Goal: Task Accomplishment & Management: Complete application form

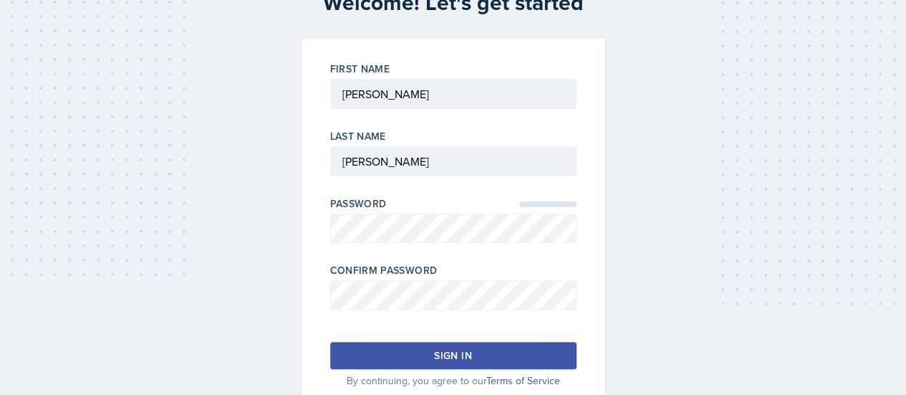
scroll to position [104, 0]
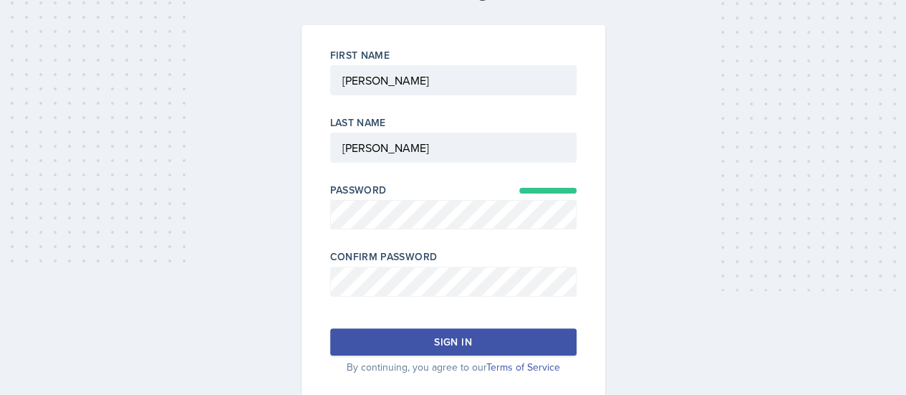
click at [444, 340] on div "Sign in" at bounding box center [452, 341] width 37 height 14
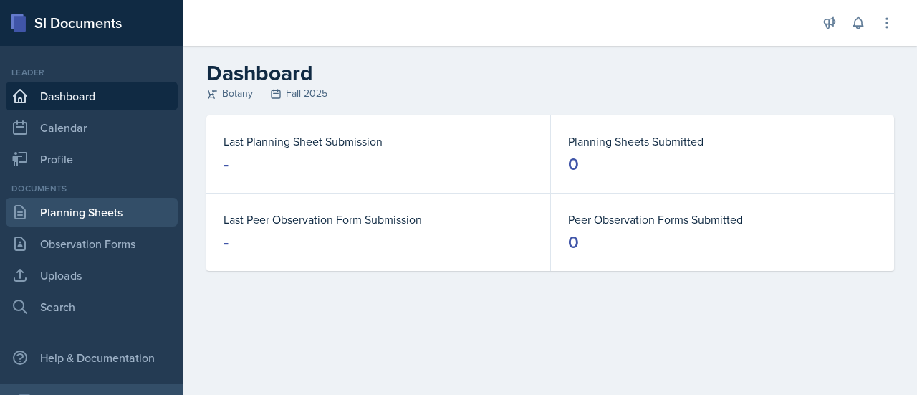
click at [87, 205] on link "Planning Sheets" at bounding box center [92, 212] width 172 height 29
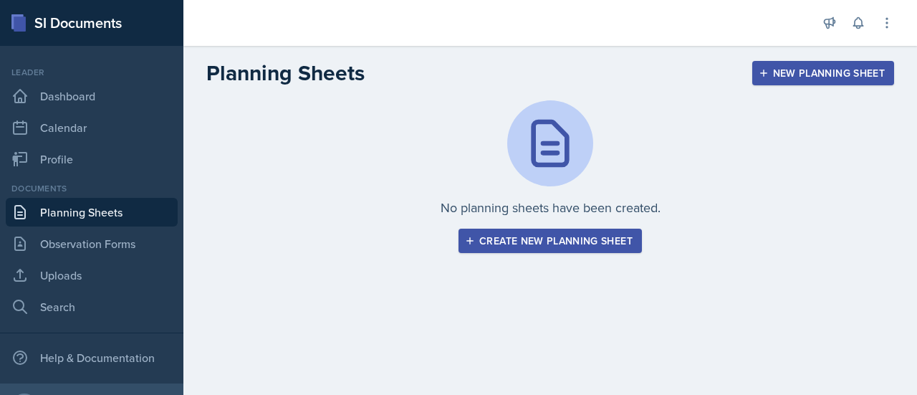
click at [549, 236] on div "Create new planning sheet" at bounding box center [550, 240] width 165 height 11
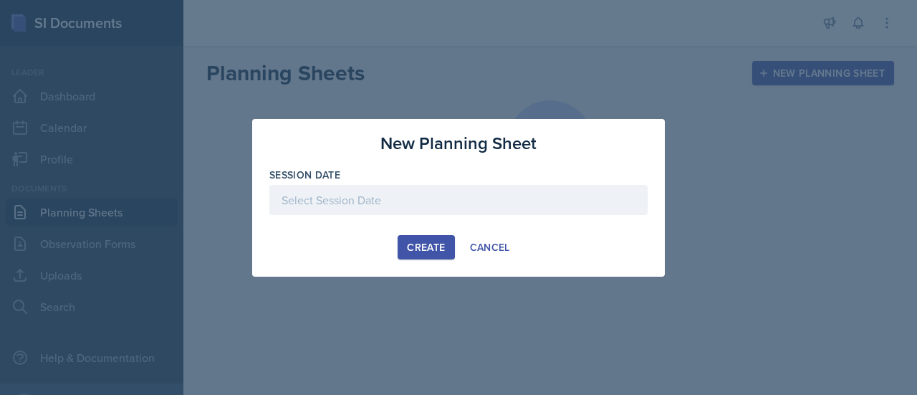
click at [395, 197] on div at bounding box center [458, 200] width 378 height 30
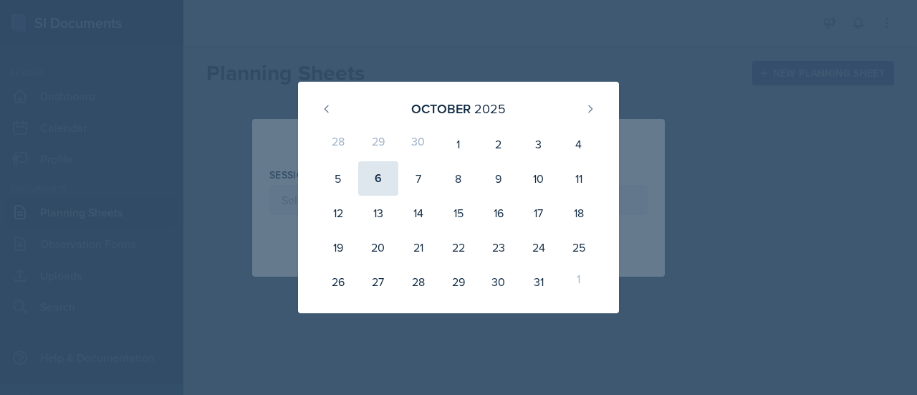
click at [382, 180] on div "6" at bounding box center [378, 178] width 40 height 34
type input "[DATE]"
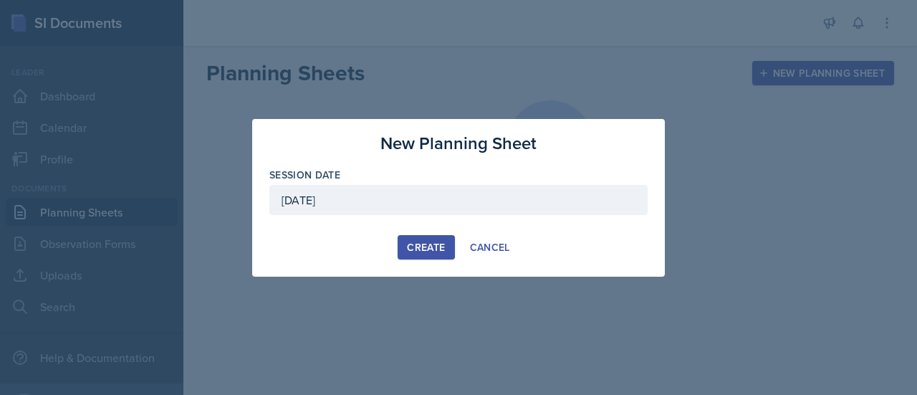
click at [437, 250] on div "Create" at bounding box center [426, 246] width 38 height 11
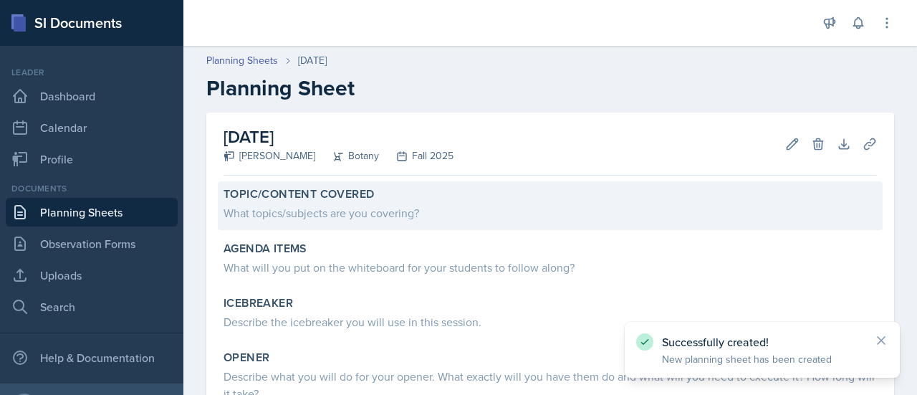
click at [344, 201] on div "What topics/subjects are you covering?" at bounding box center [549, 211] width 653 height 20
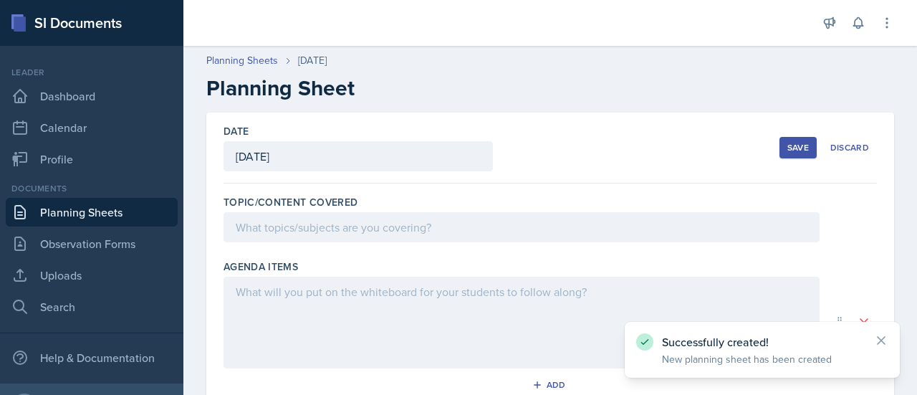
click at [338, 228] on div at bounding box center [521, 227] width 596 height 30
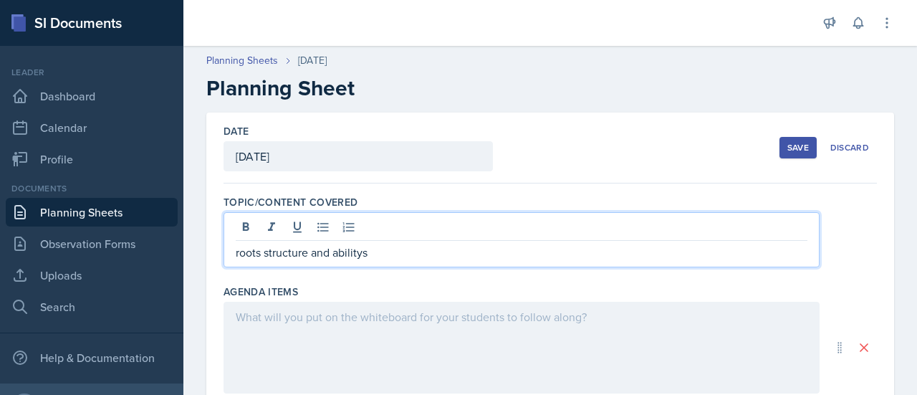
click at [356, 250] on p "roots structure and abilitys" at bounding box center [522, 252] width 572 height 17
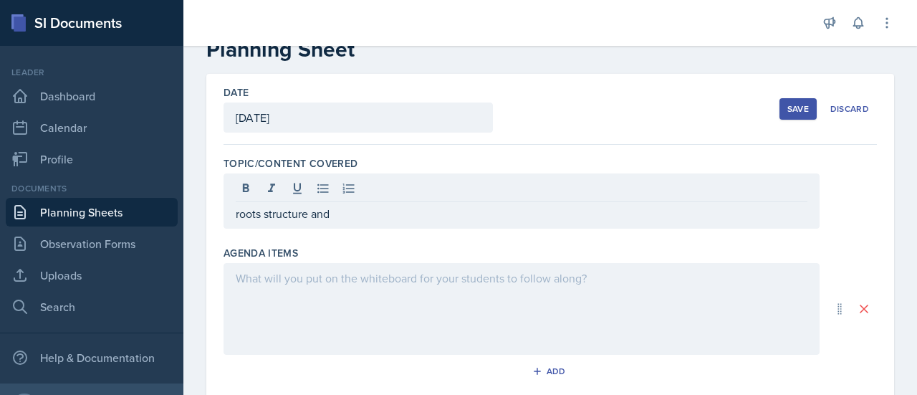
scroll to position [4, 0]
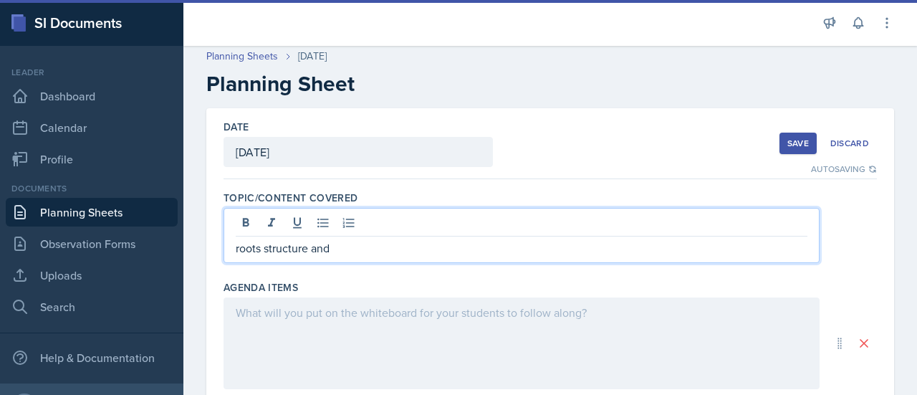
click at [368, 246] on p "roots structure and" at bounding box center [522, 247] width 572 height 17
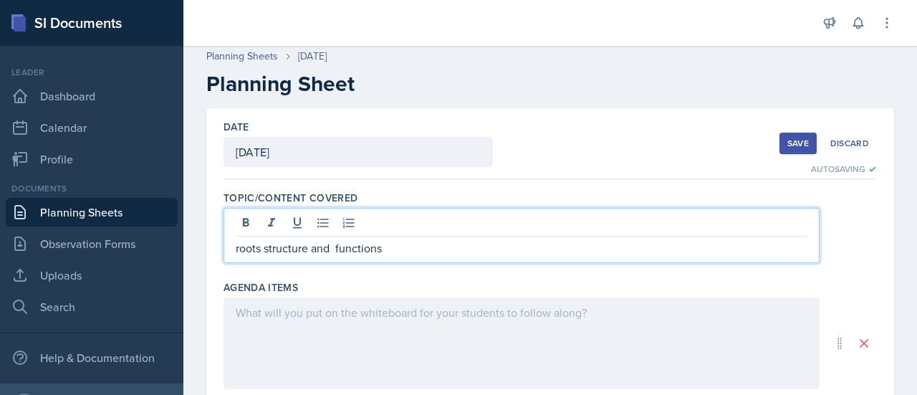
click at [339, 309] on div at bounding box center [521, 343] width 596 height 92
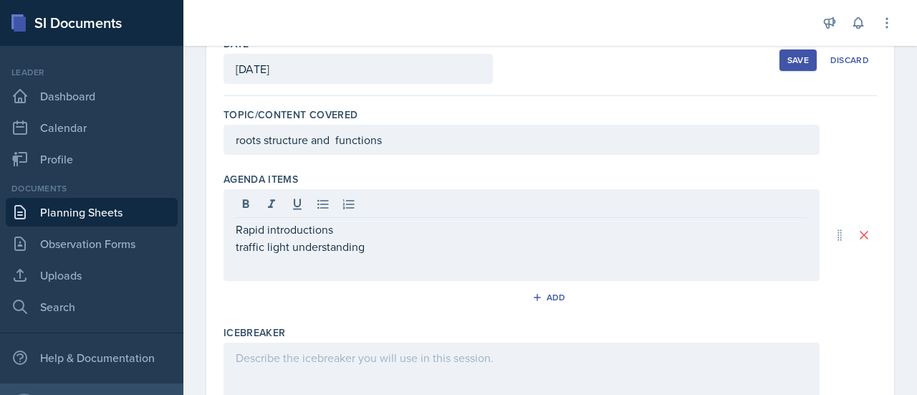
scroll to position [89, 0]
click at [243, 260] on p at bounding box center [522, 262] width 572 height 17
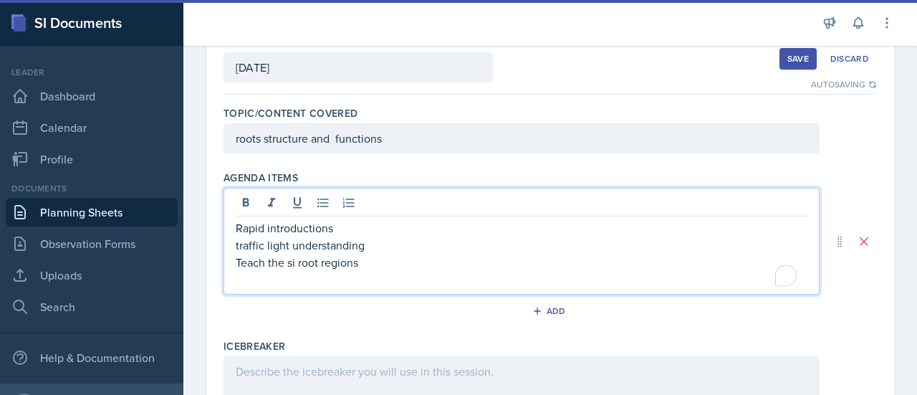
click at [360, 266] on p "Teach the si root regions" at bounding box center [522, 262] width 572 height 17
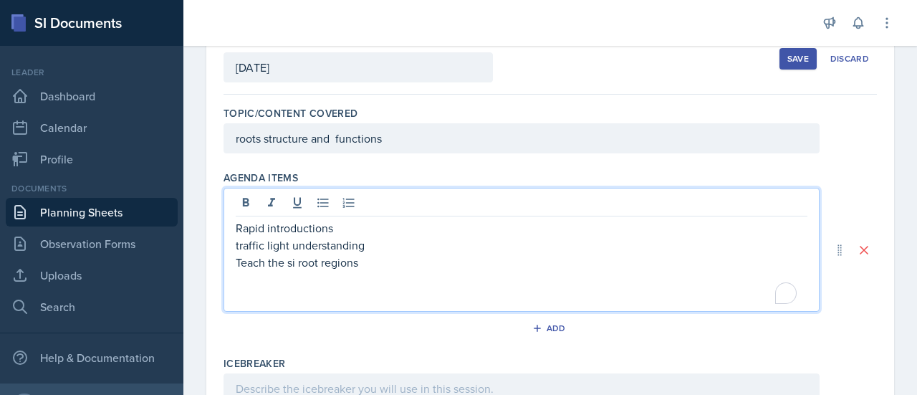
click at [360, 266] on p "Teach the si root regions" at bounding box center [522, 262] width 572 height 17
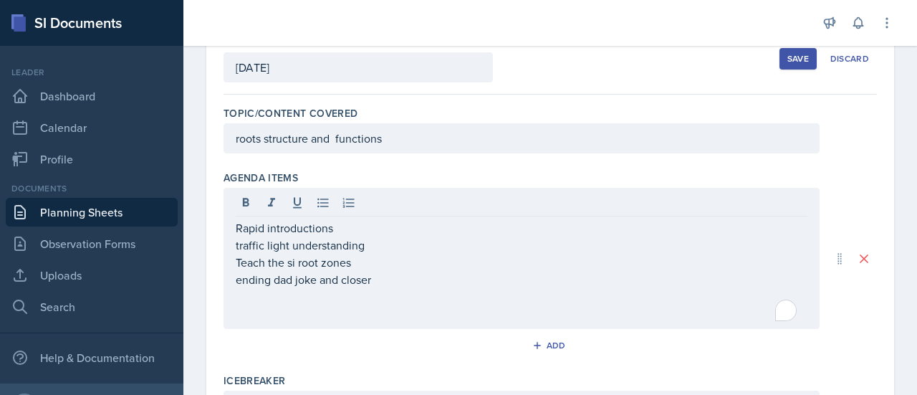
scroll to position [197, 0]
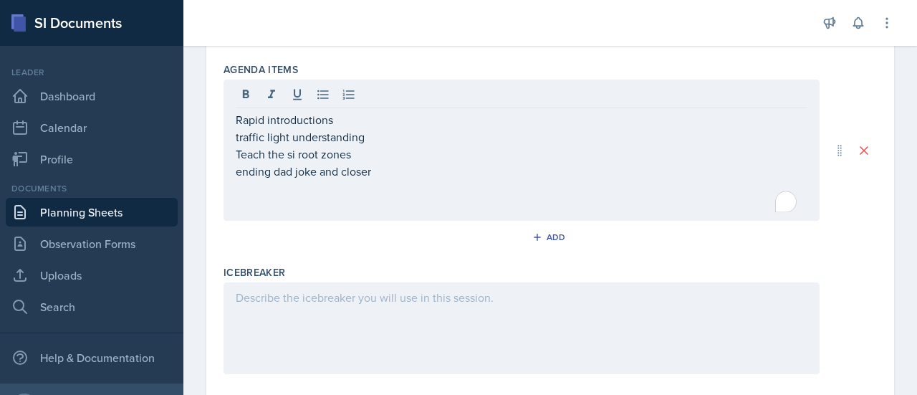
click at [733, 255] on div "Agenda items Rapid introductions traffic light understanding Teach the si root …" at bounding box center [549, 158] width 653 height 203
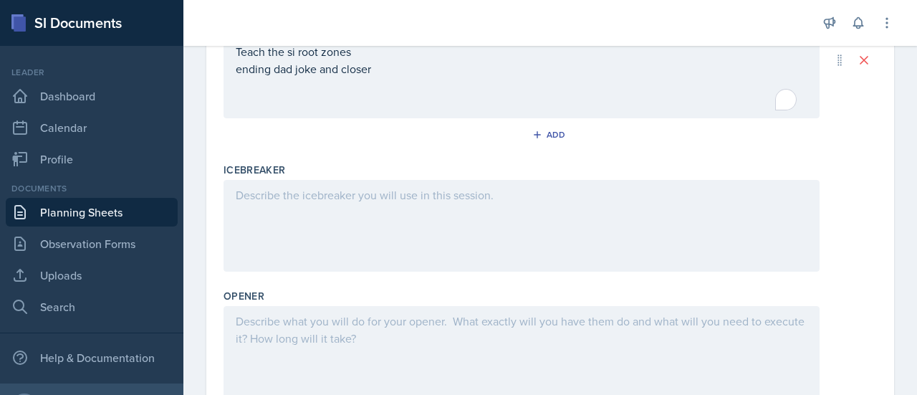
scroll to position [279, 0]
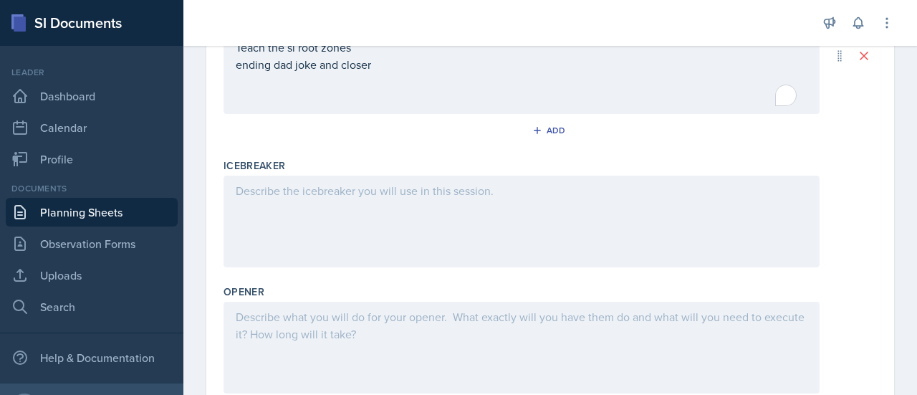
click at [423, 223] on div at bounding box center [521, 221] width 596 height 92
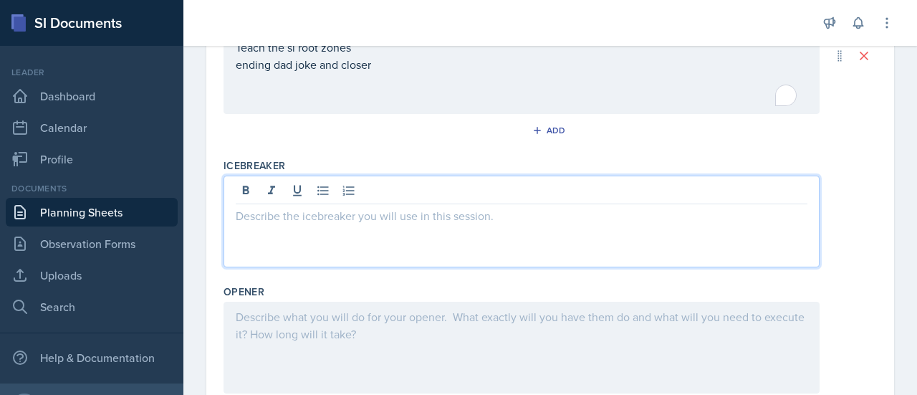
scroll to position [304, 0]
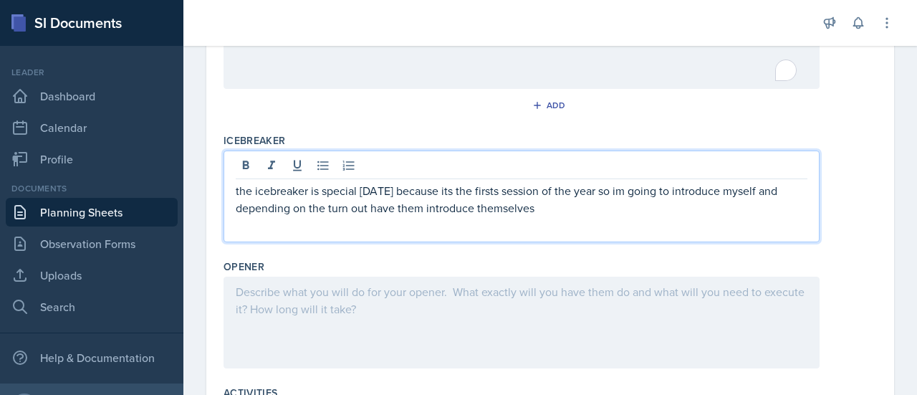
click at [619, 191] on p "the icebreaker is special [DATE] because its the firsts session of the year so …" at bounding box center [522, 199] width 572 height 34
click at [613, 191] on p "the icebreaker is special [DATE] because its the firsts session of the year so …" at bounding box center [522, 199] width 572 height 34
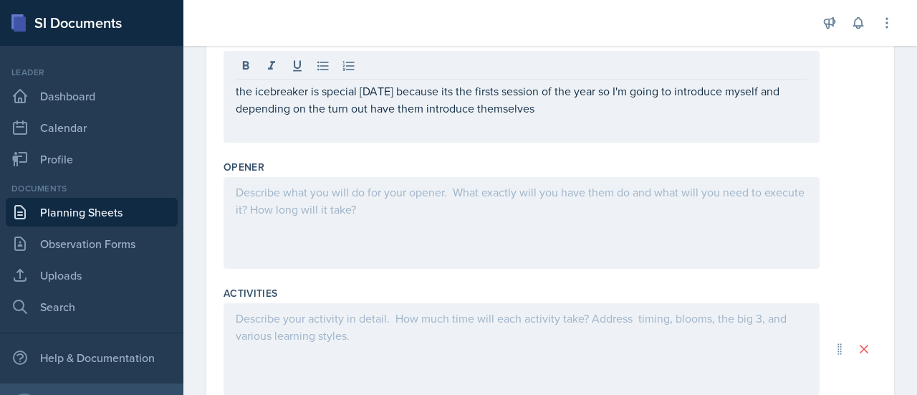
click at [445, 202] on div at bounding box center [521, 223] width 596 height 92
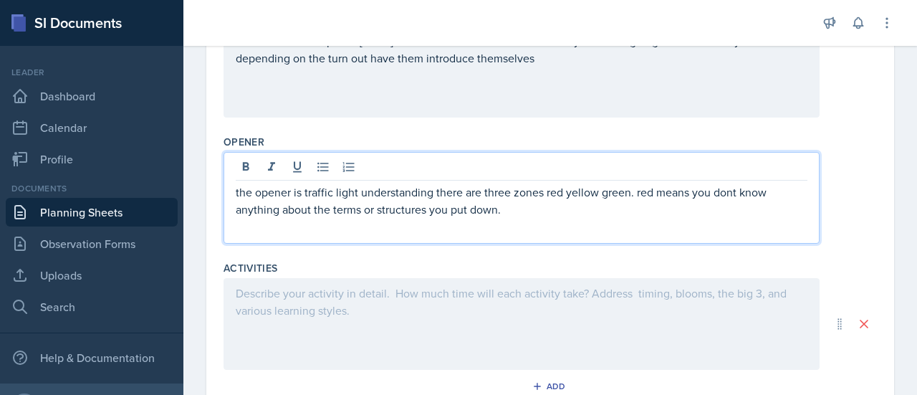
click at [731, 191] on p "the opener is traffic light understanding there are three zones red yellow gree…" at bounding box center [522, 200] width 572 height 34
click at [509, 216] on div "the opener is traffic light understanding there are three zones red yellow gree…" at bounding box center [521, 198] width 596 height 92
click at [516, 213] on p "the opener is traffic light understanding there are three zones red yellow gree…" at bounding box center [522, 200] width 572 height 34
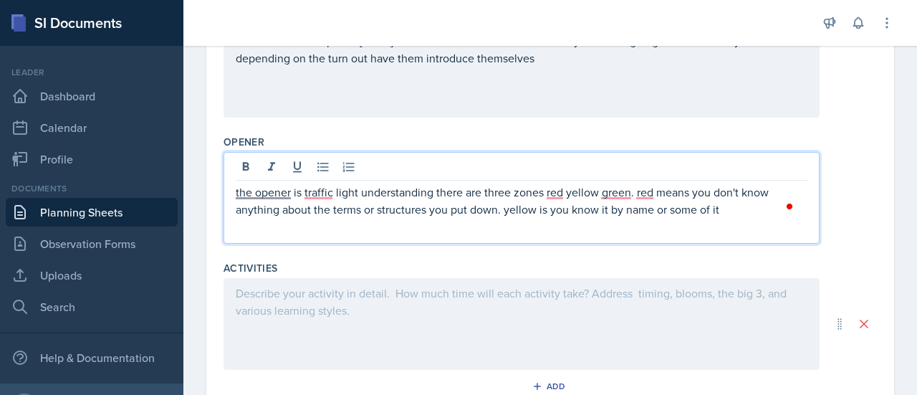
click at [498, 214] on p "the opener is traffic light understanding there are three zones red yellow gree…" at bounding box center [522, 200] width 572 height 34
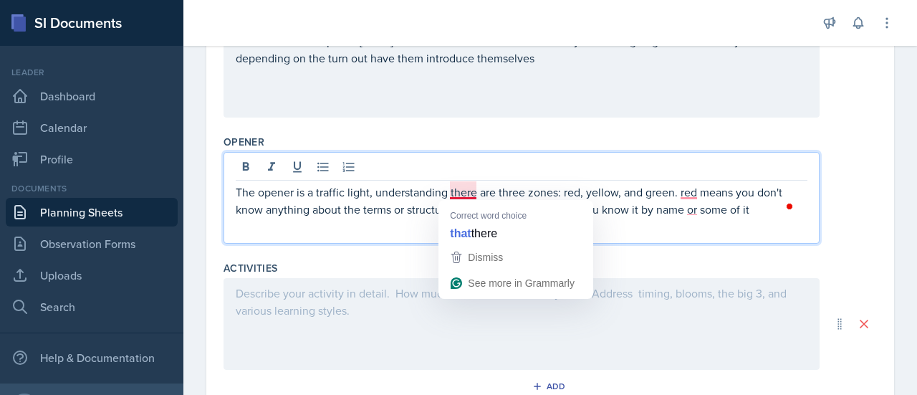
click at [494, 251] on span "Dismiss" at bounding box center [485, 256] width 35 height 11
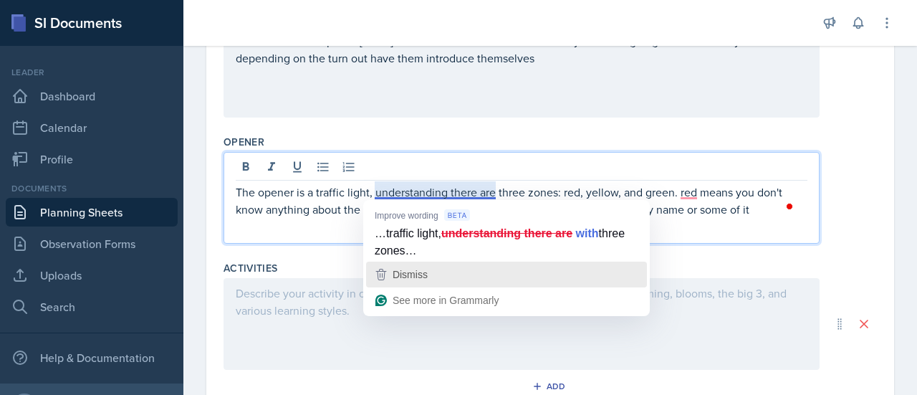
click at [451, 275] on div "Dismiss" at bounding box center [506, 274] width 268 height 21
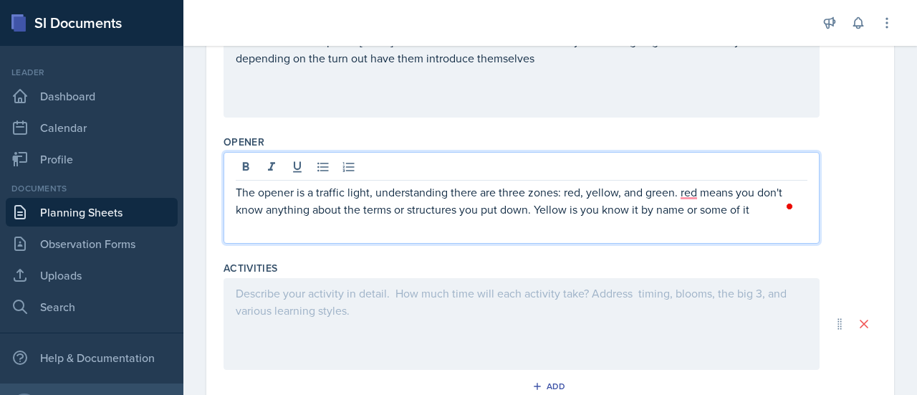
click at [747, 212] on p "The opener is a traffic light, understanding there are three zones: red, yellow…" at bounding box center [522, 200] width 572 height 34
click at [757, 208] on p "The opener is a traffic light, understanding there are three zones: red, yellow…" at bounding box center [522, 200] width 572 height 34
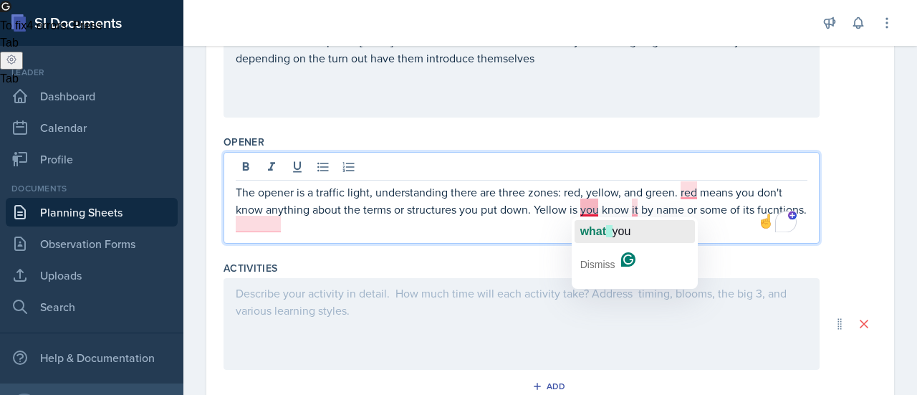
click at [594, 228] on span "what" at bounding box center [593, 231] width 26 height 12
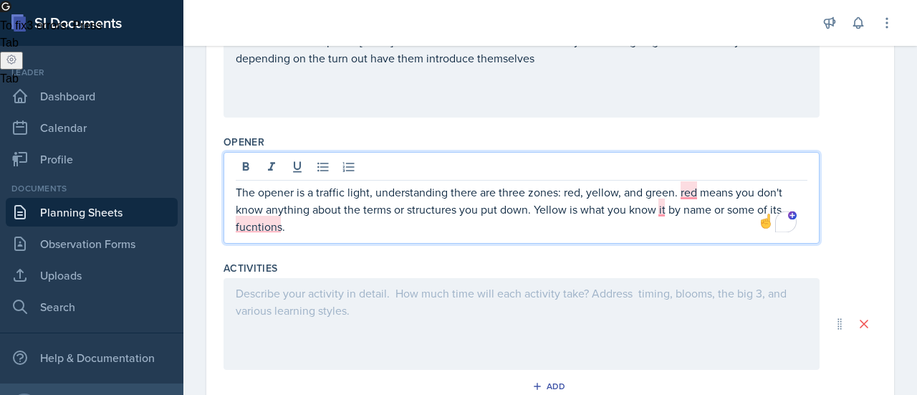
click at [600, 209] on p "The opener is a traffic light, understanding there are three zones: red, yellow…" at bounding box center [522, 209] width 572 height 52
click at [603, 211] on p "The opener is a traffic light, understanding there are three zones: red, yellow…" at bounding box center [522, 209] width 572 height 52
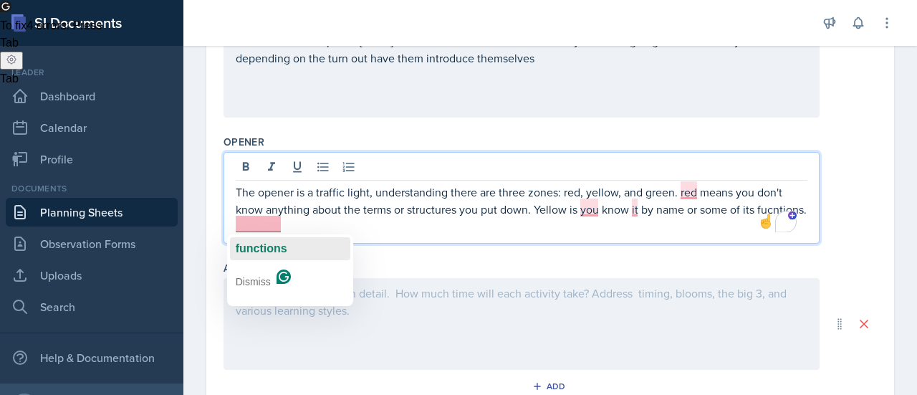
click at [261, 248] on span "functions" at bounding box center [262, 248] width 52 height 12
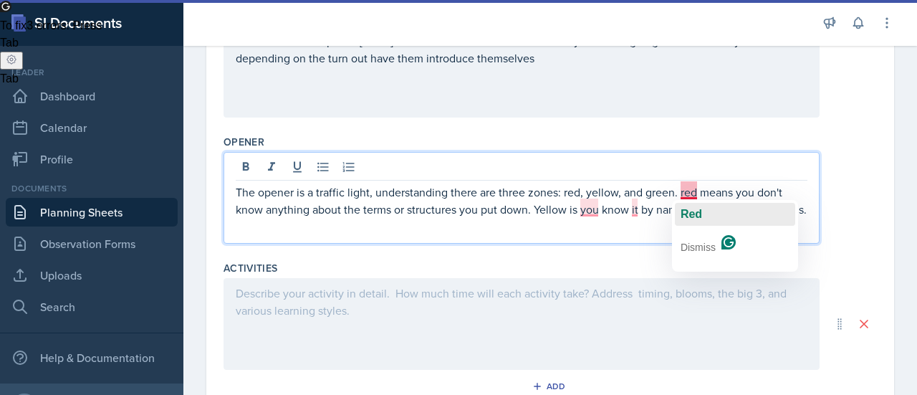
click at [697, 213] on span "Red" at bounding box center [690, 214] width 21 height 12
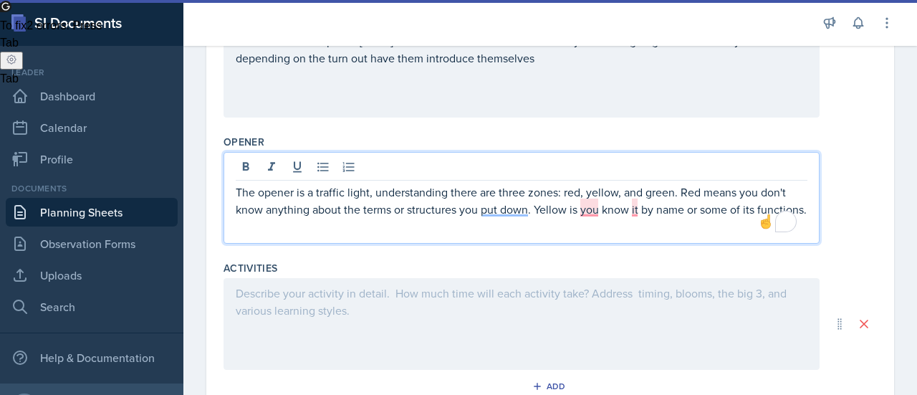
click at [444, 218] on p "The opener is a traffic light, understanding there are three zones: red, yellow…" at bounding box center [522, 200] width 572 height 34
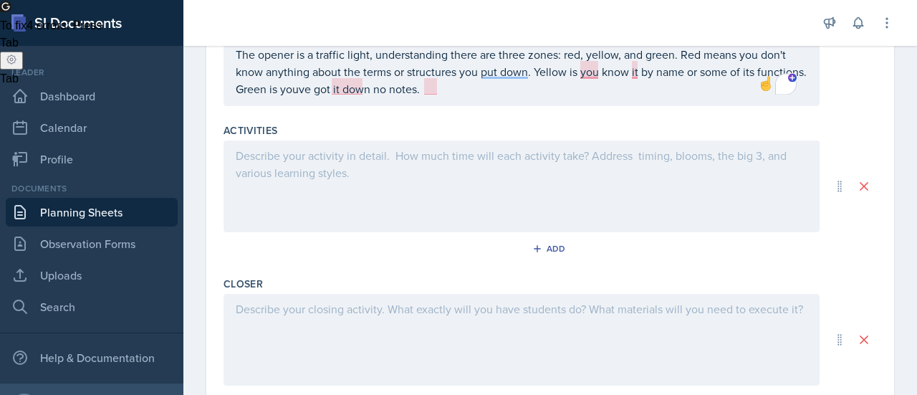
click at [316, 163] on div at bounding box center [521, 186] width 596 height 92
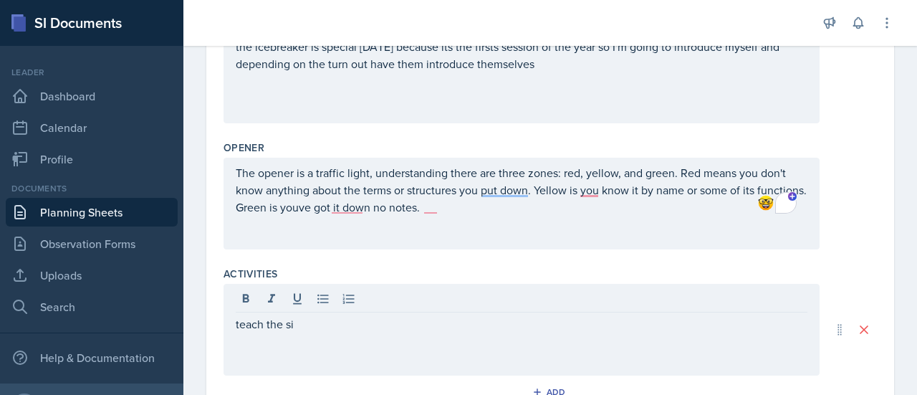
scroll to position [411, 0]
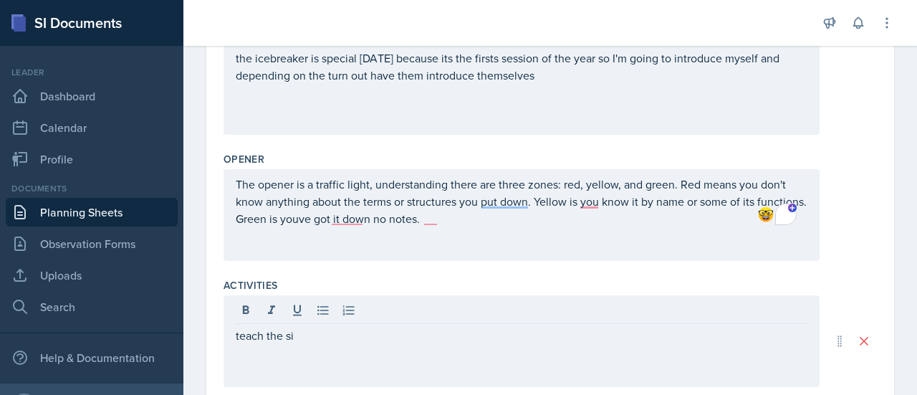
click at [469, 225] on div "The opener is a traffic light, understanding there are three zones: red, yellow…" at bounding box center [521, 215] width 596 height 92
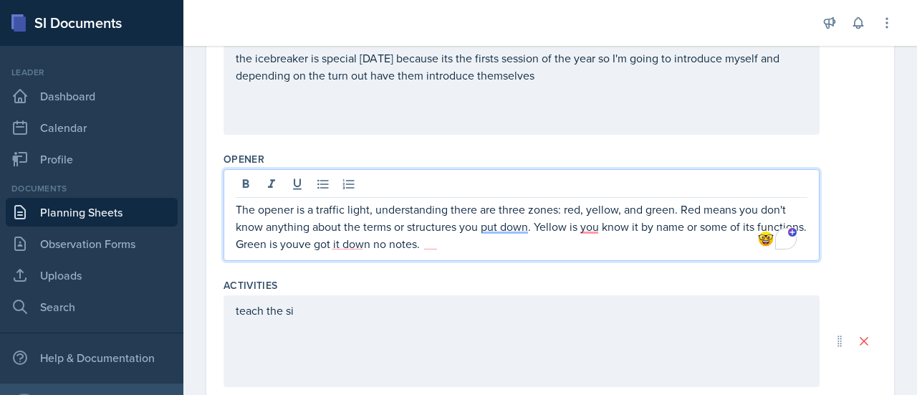
scroll to position [435, 0]
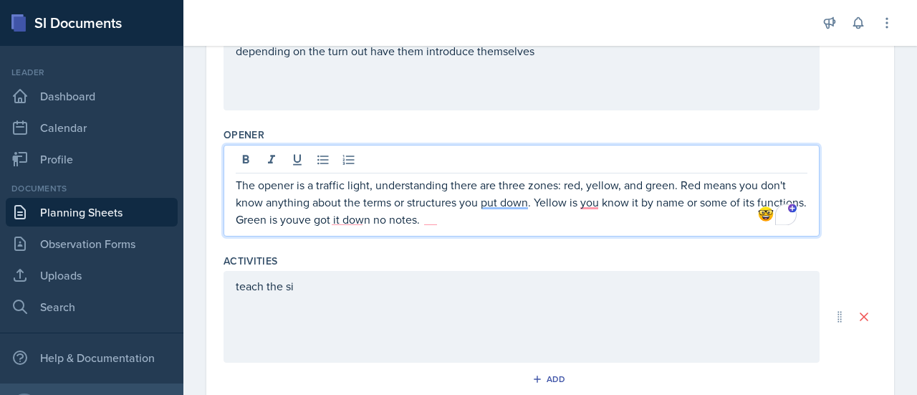
click at [237, 180] on p "The opener is a traffic light, understanding there are three zones: red, yellow…" at bounding box center [522, 202] width 572 height 52
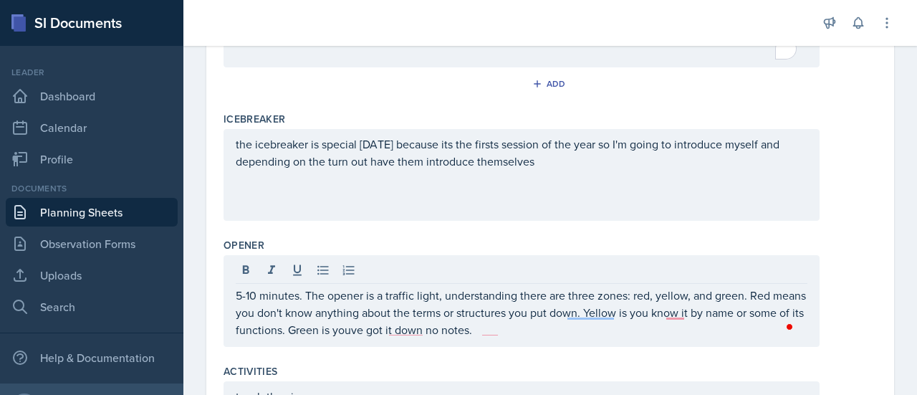
scroll to position [301, 0]
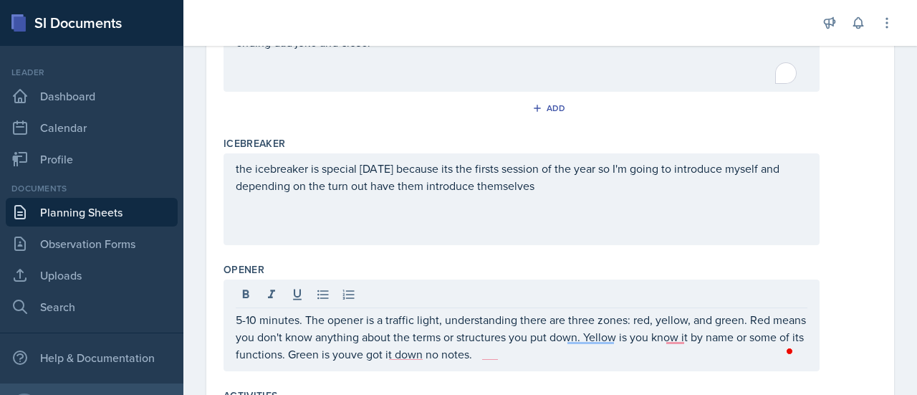
click at [235, 164] on div "the icebreaker is special [DATE] because its the firsts session of the year so …" at bounding box center [521, 199] width 596 height 92
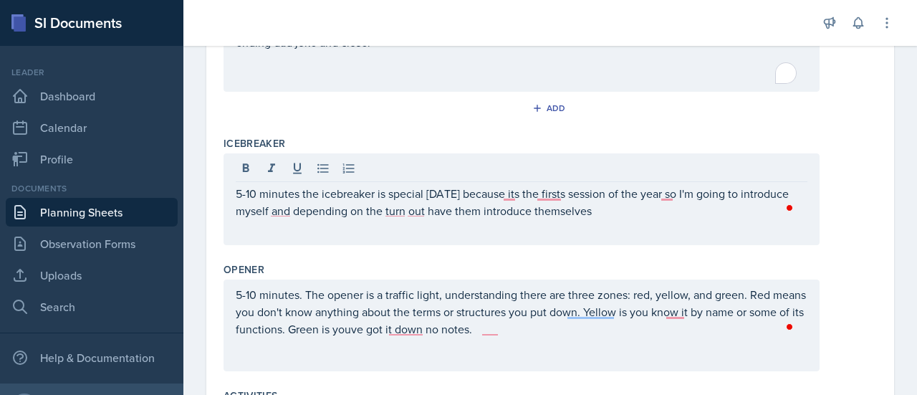
scroll to position [378, 0]
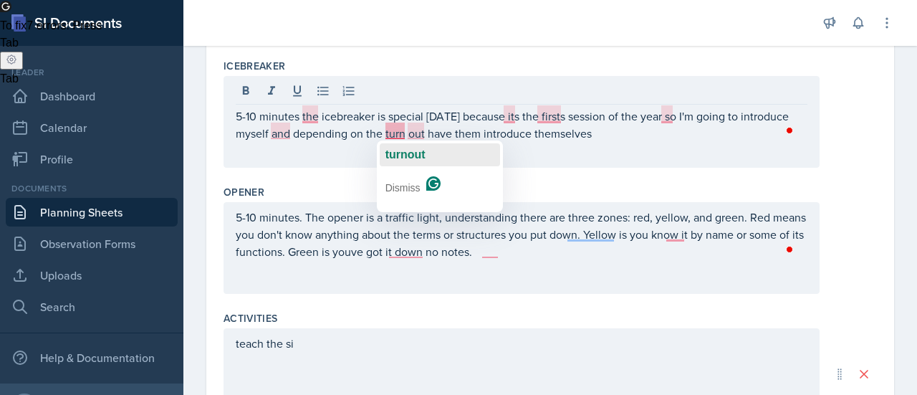
click at [404, 153] on span "turnout" at bounding box center [405, 154] width 40 height 12
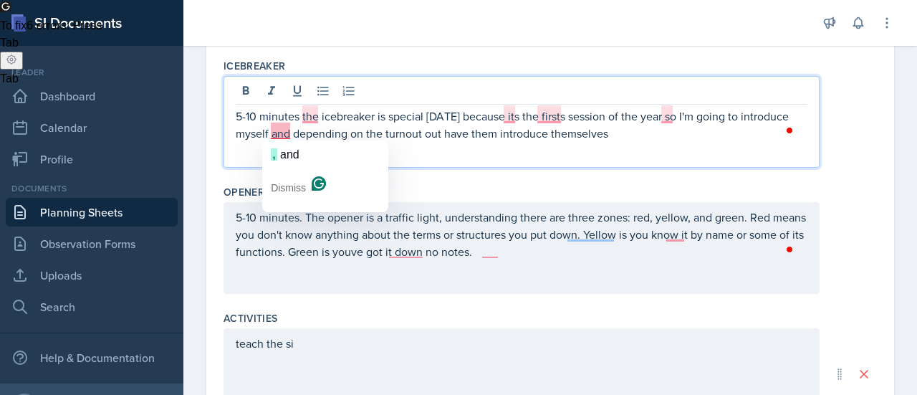
click at [288, 143] on div ", and" at bounding box center [285, 154] width 29 height 23
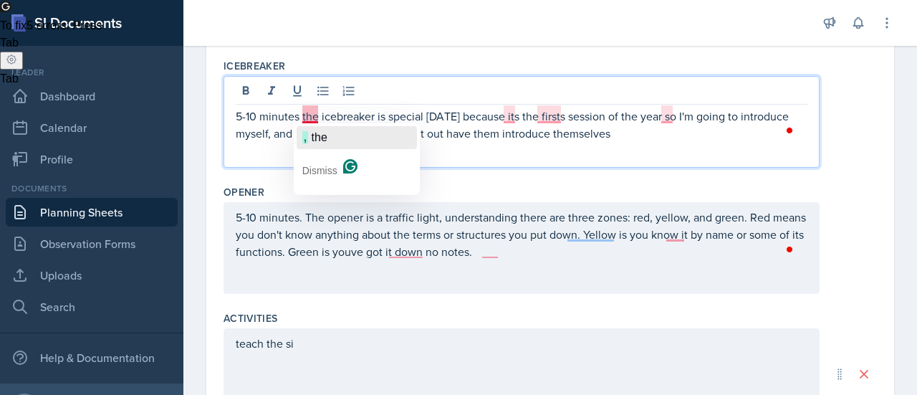
click at [322, 128] on div ", the" at bounding box center [314, 137] width 25 height 23
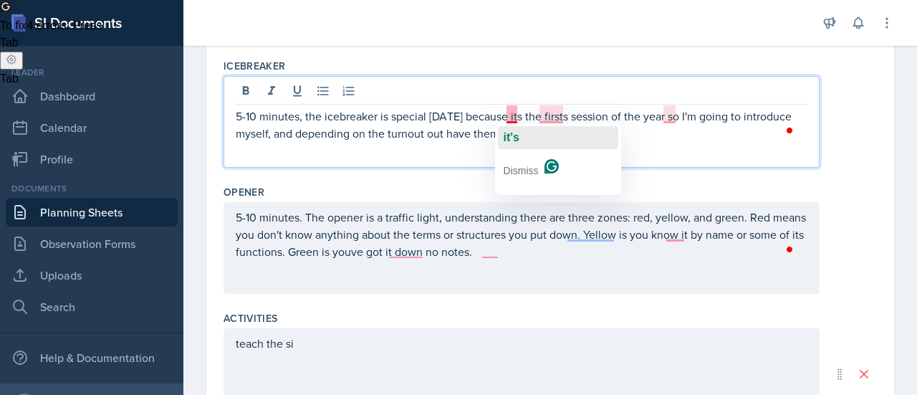
click at [520, 136] on button "it's" at bounding box center [558, 137] width 120 height 23
click at [566, 135] on button "first" at bounding box center [596, 137] width 120 height 23
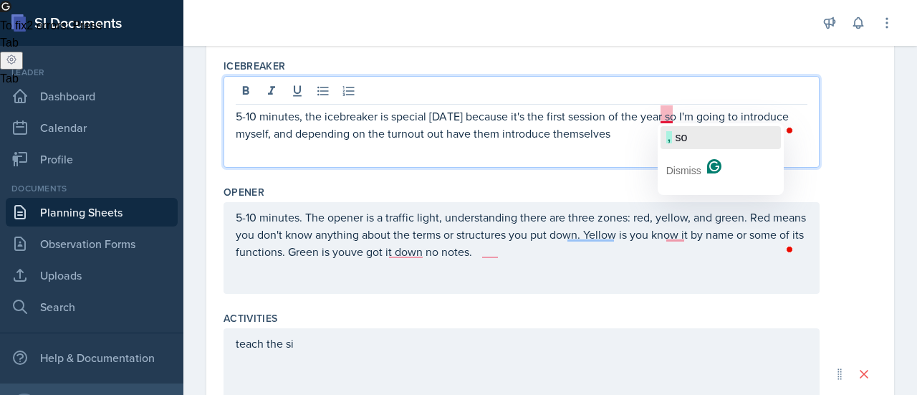
click at [683, 132] on span "so" at bounding box center [681, 137] width 12 height 12
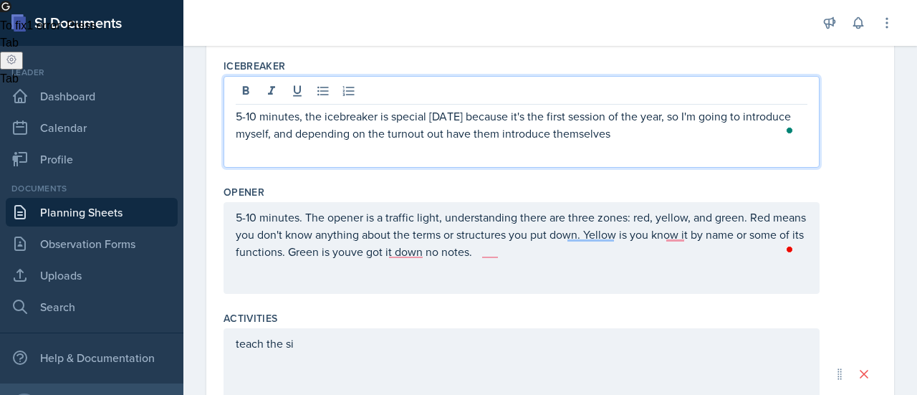
click at [657, 120] on p "5-10 minutes, the icebreaker is special [DATE] because it's the first session o…" at bounding box center [522, 124] width 572 height 34
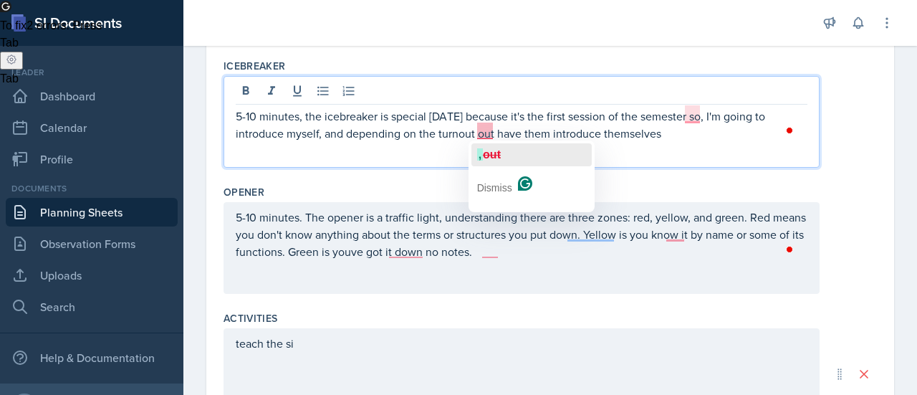
click at [484, 153] on span "out" at bounding box center [492, 154] width 18 height 12
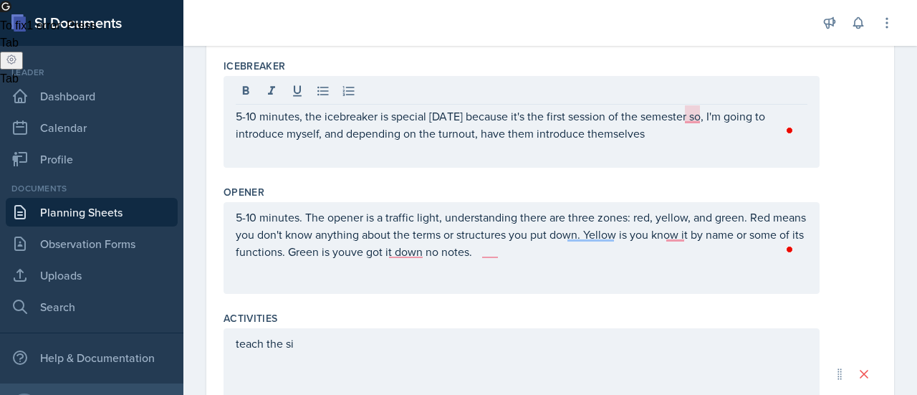
click at [577, 144] on div "5-10 minutes, the icebreaker is special [DATE] because it's the first session o…" at bounding box center [521, 122] width 596 height 92
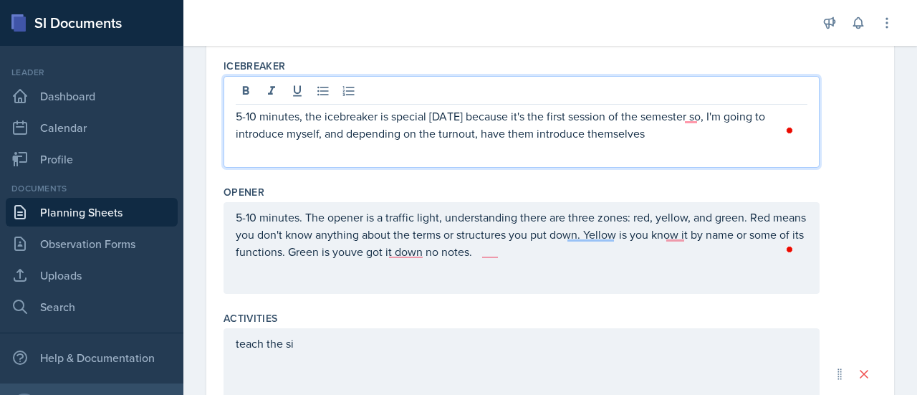
click at [478, 140] on div "5-10 minutes, the icebreaker is special [DATE] because it's the first session o…" at bounding box center [521, 122] width 596 height 92
click at [478, 134] on p "5-10 minutes, the icebreaker is special [DATE] because it's the first session o…" at bounding box center [522, 124] width 572 height 34
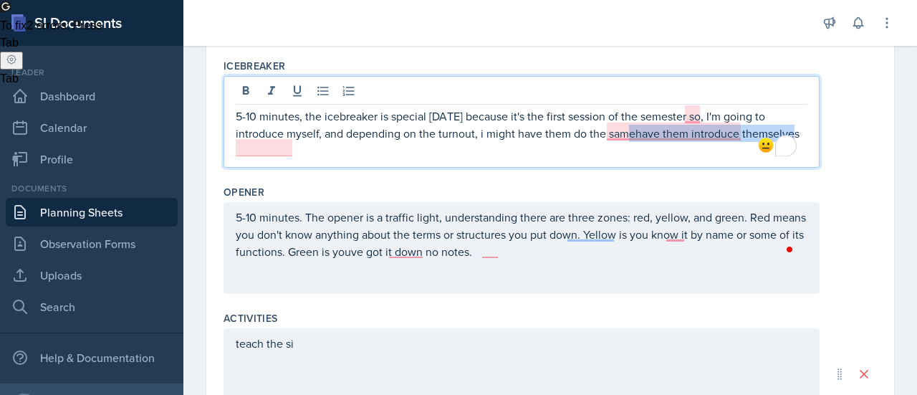
drag, startPoint x: 636, startPoint y: 132, endPoint x: 748, endPoint y: 155, distance: 114.1
click at [748, 155] on div "5-10 minutes, the icebreaker is special [DATE] because it's the first session o…" at bounding box center [521, 122] width 596 height 92
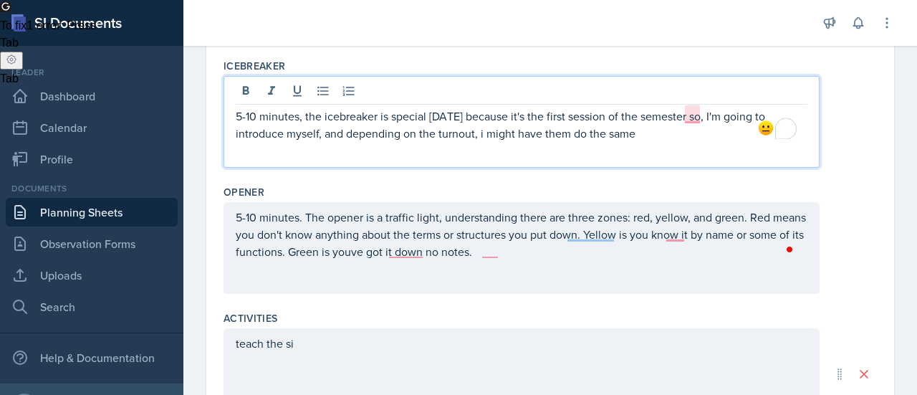
click at [481, 136] on p "5-10 minutes, the icebreaker is special [DATE] because it's the first session o…" at bounding box center [522, 124] width 572 height 34
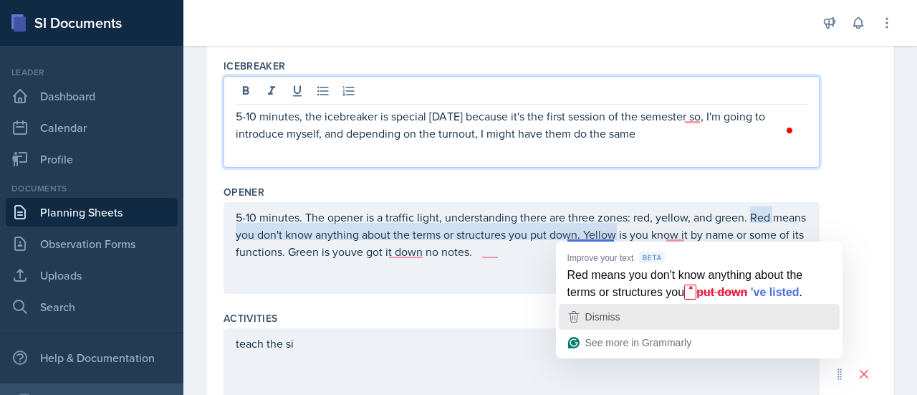
click at [602, 312] on span "Dismiss" at bounding box center [602, 316] width 35 height 11
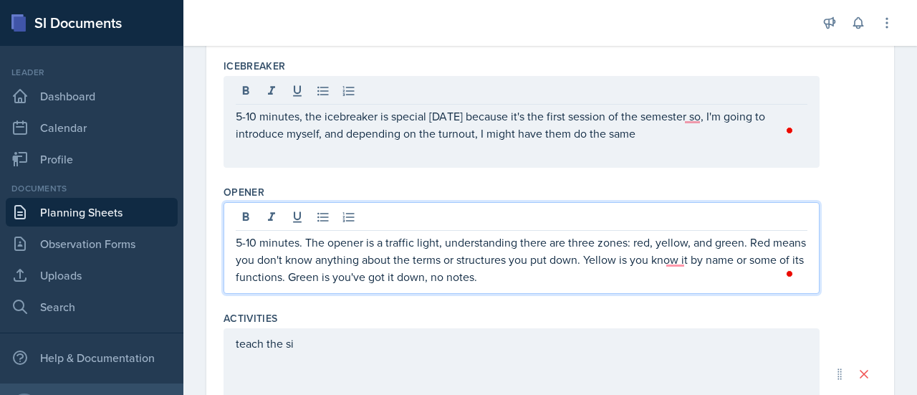
scroll to position [403, 0]
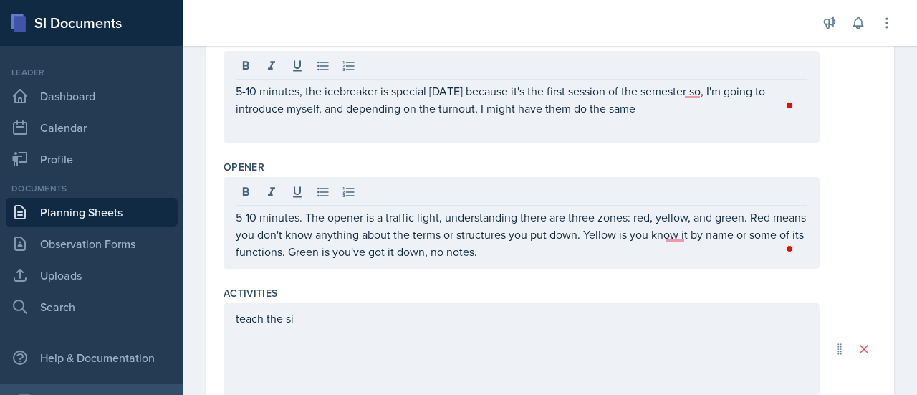
click at [398, 347] on div "teach the si" at bounding box center [521, 349] width 596 height 92
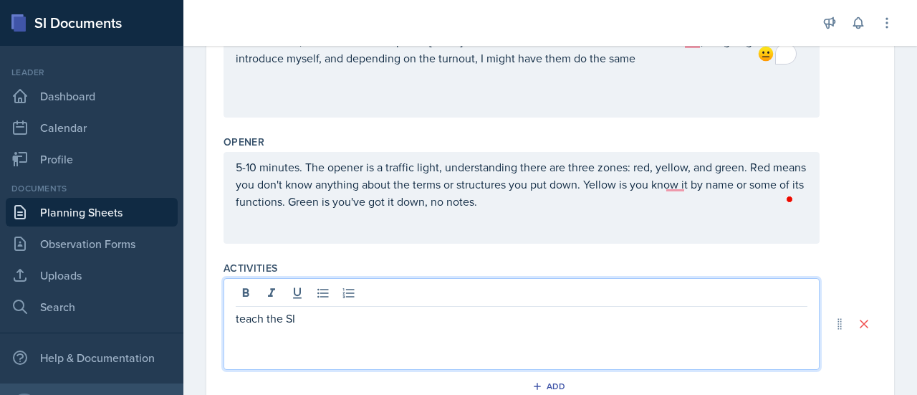
click at [235, 320] on div "teach the SI" at bounding box center [521, 324] width 596 height 92
click at [254, 163] on div "5-10 minutes. The opener is a traffic light, understanding there are three zone…" at bounding box center [521, 198] width 596 height 92
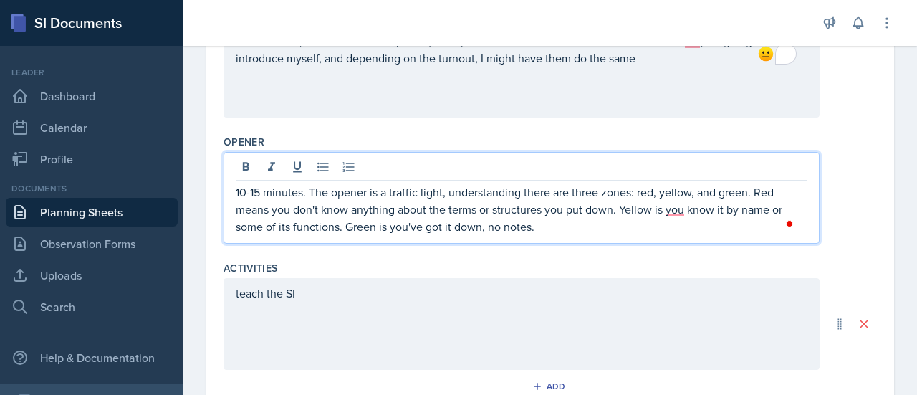
click at [231, 300] on div "teach the SI" at bounding box center [521, 324] width 596 height 92
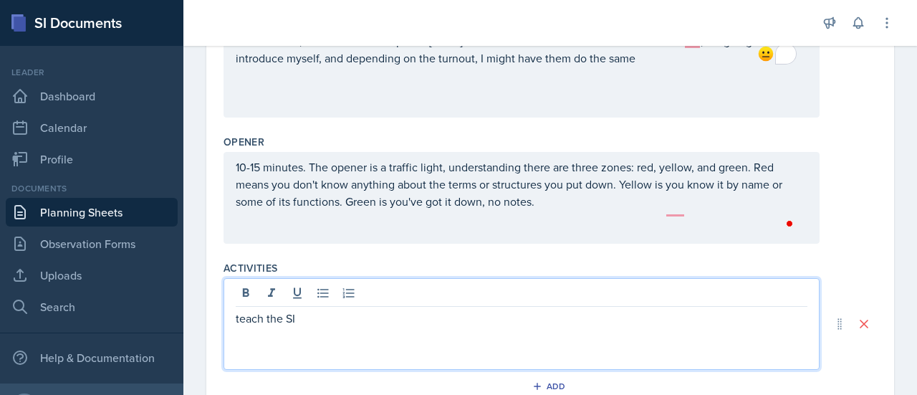
scroll to position [453, 0]
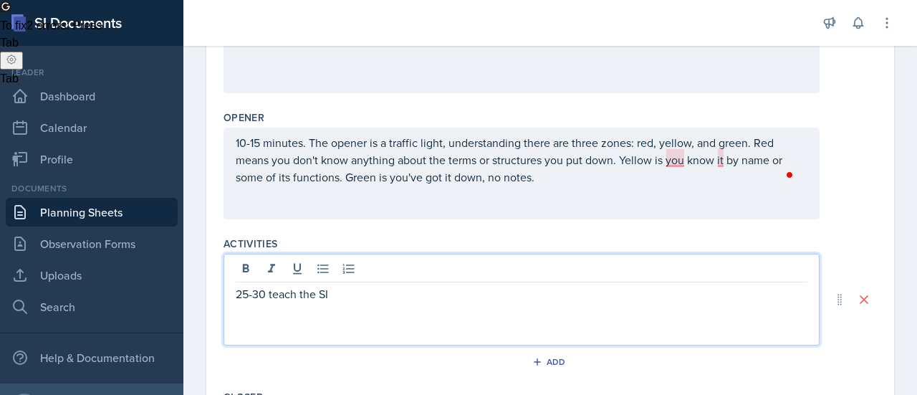
click at [347, 295] on p "25-30 teach the SI" at bounding box center [522, 293] width 572 height 17
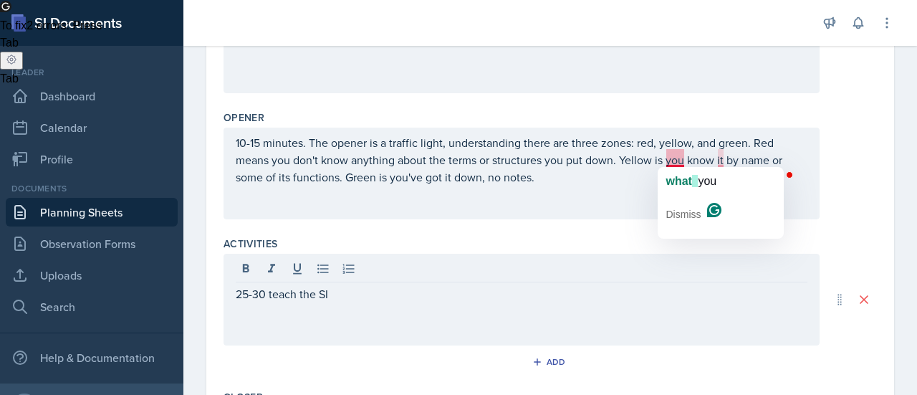
click at [672, 271] on div at bounding box center [522, 271] width 572 height 24
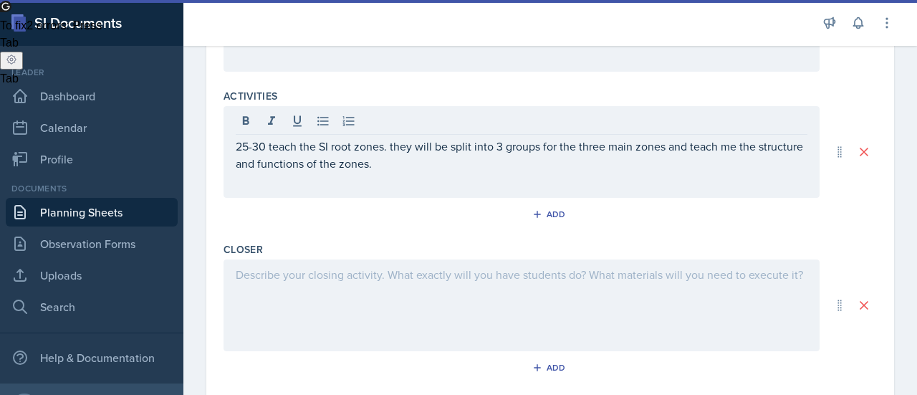
scroll to position [637, 0]
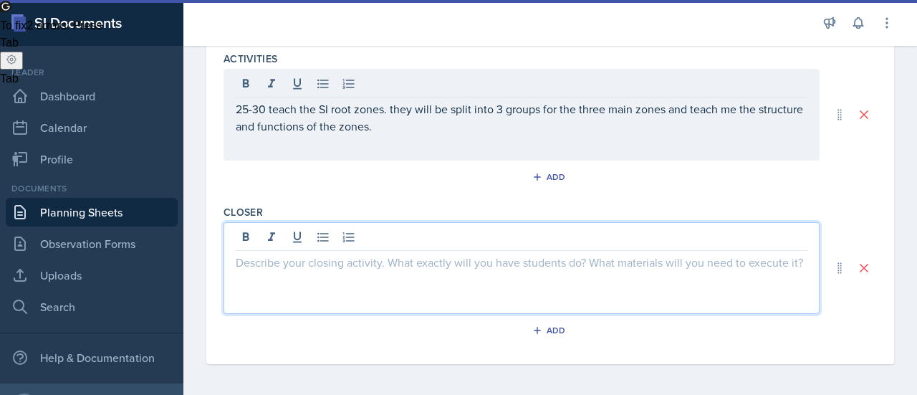
click at [297, 241] on div at bounding box center [521, 268] width 596 height 92
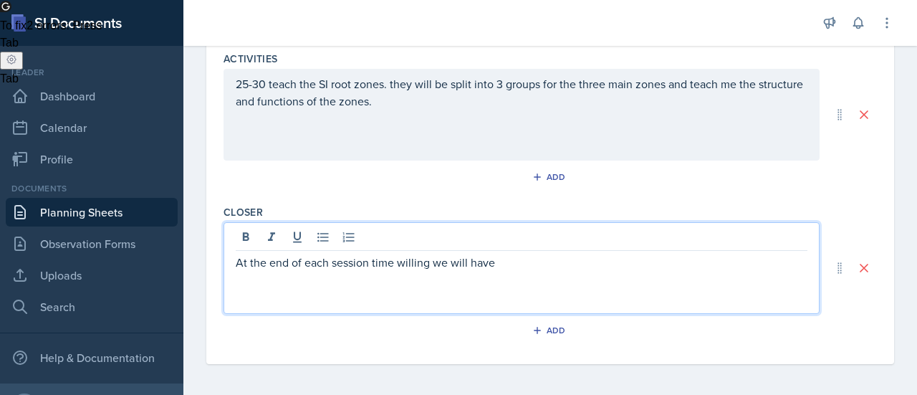
click at [365, 263] on p "At the end of each session time willing we will have" at bounding box center [522, 262] width 572 height 17
click at [511, 264] on p "At the end of each session, time willing we will have" at bounding box center [522, 262] width 572 height 17
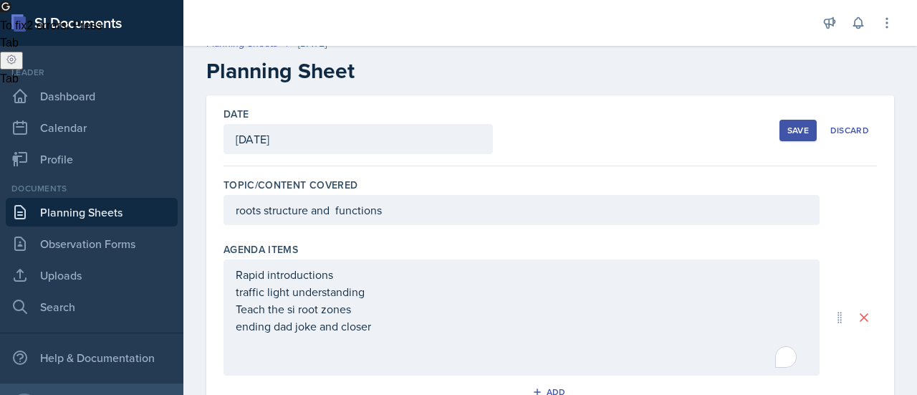
scroll to position [16, 0]
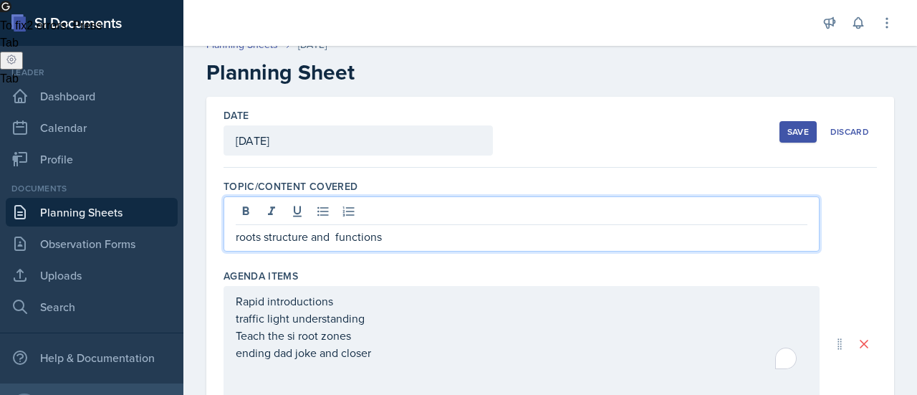
click at [332, 215] on div "roots structure and functions" at bounding box center [521, 223] width 596 height 55
click at [336, 240] on p "roots structure and functions" at bounding box center [522, 236] width 572 height 17
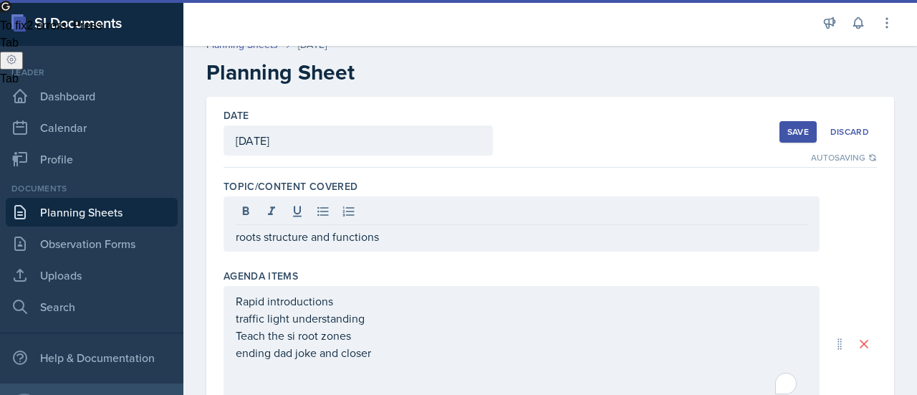
click at [310, 244] on div "roots structure and functions" at bounding box center [521, 223] width 596 height 55
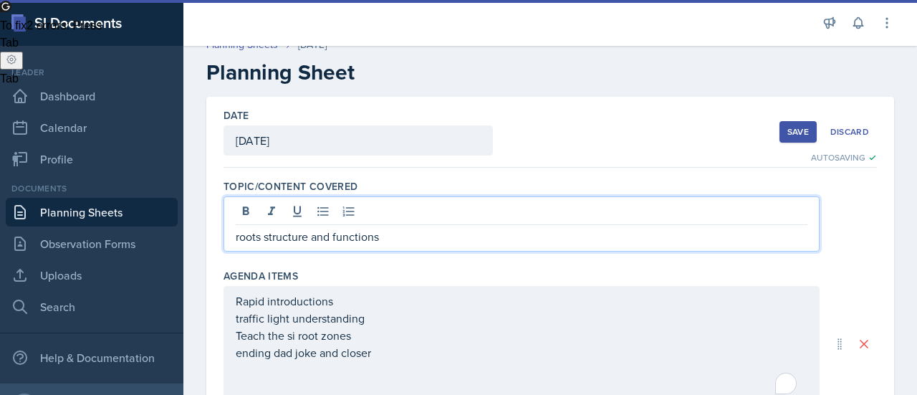
click at [311, 242] on p "roots structure and functions" at bounding box center [522, 236] width 572 height 17
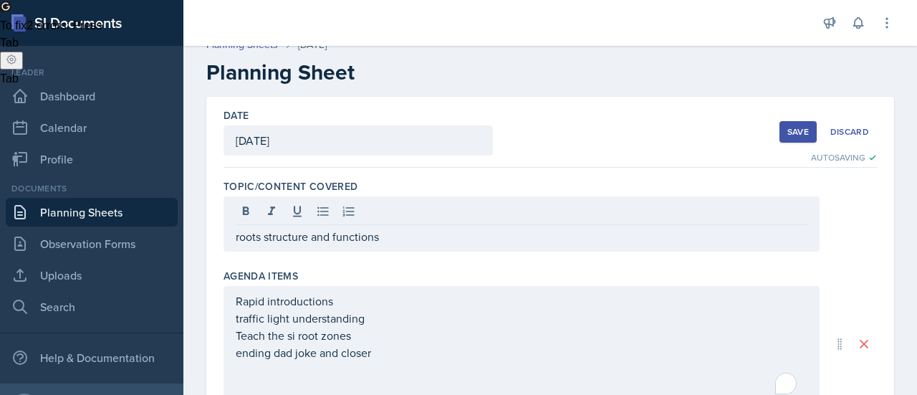
click at [395, 274] on div "Agenda items" at bounding box center [549, 276] width 653 height 14
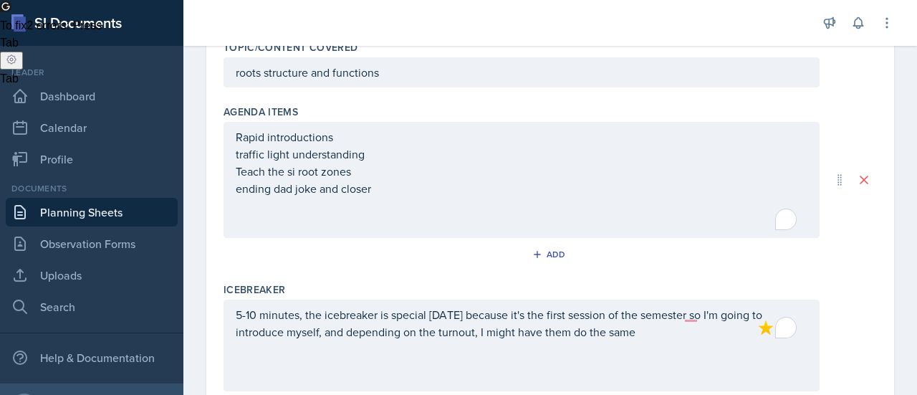
scroll to position [25, 0]
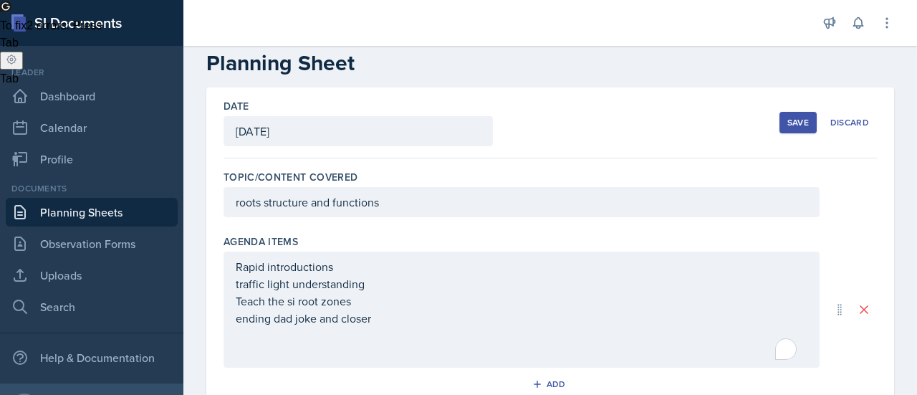
click at [789, 120] on div "Save" at bounding box center [797, 122] width 21 height 11
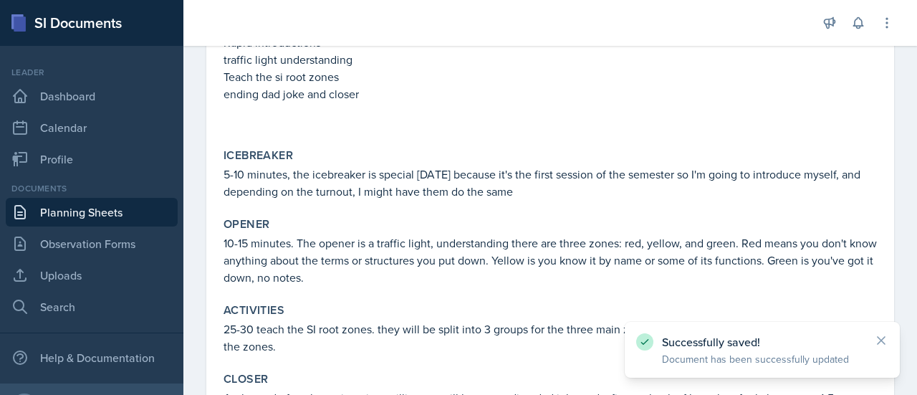
scroll to position [331, 0]
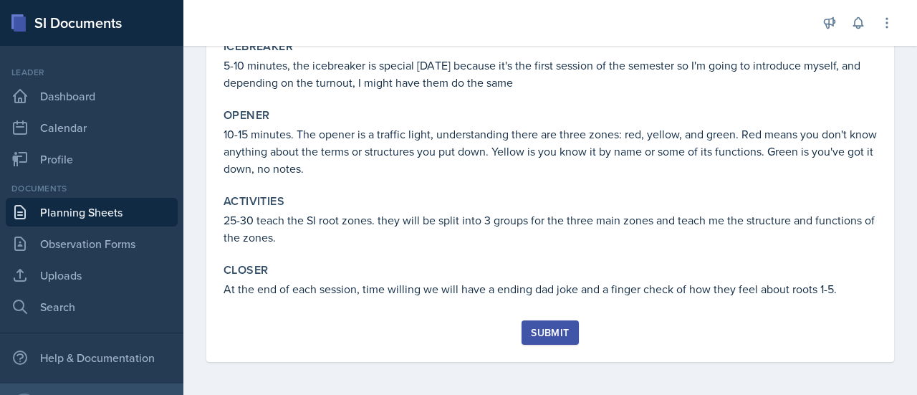
click at [547, 330] on div "Submit" at bounding box center [550, 332] width 38 height 11
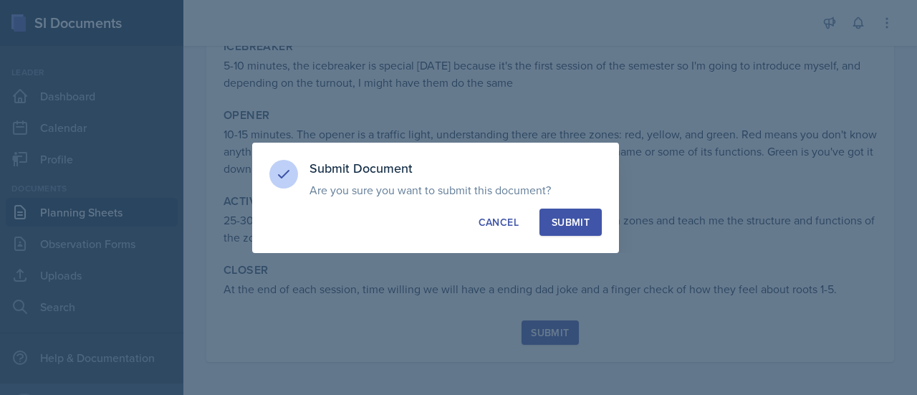
click at [569, 222] on div "Submit" at bounding box center [570, 222] width 38 height 14
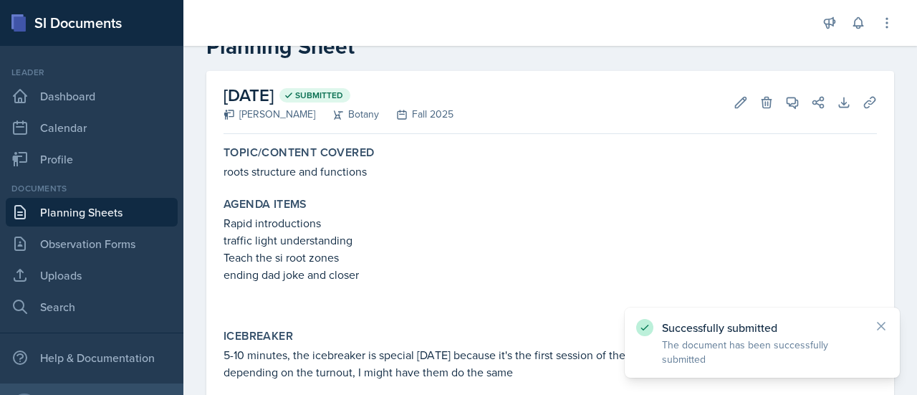
scroll to position [0, 0]
